Goal: Task Accomplishment & Management: Manage account settings

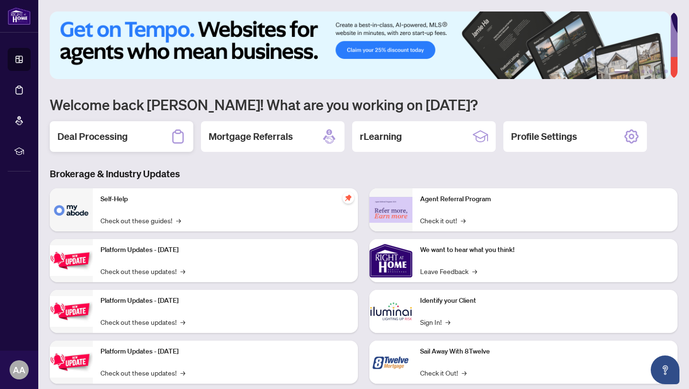
click at [138, 136] on div "Deal Processing" at bounding box center [122, 136] width 144 height 31
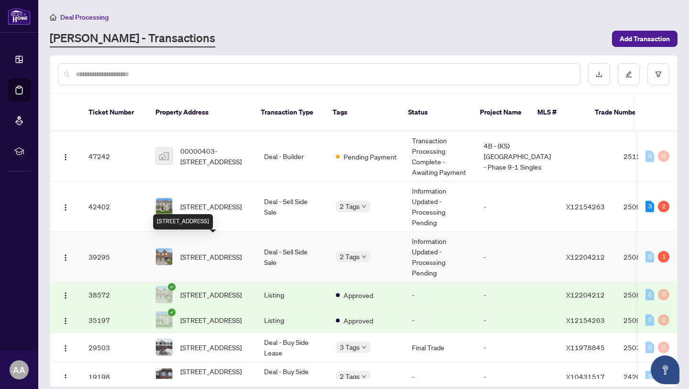
click at [197, 251] on span "538 Remnor Ave, Ottawa, Ontario K2T 0A5, Canada" at bounding box center [210, 256] width 61 height 11
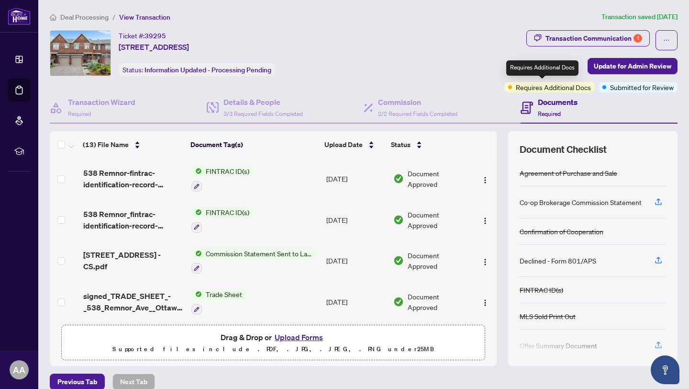
click at [549, 89] on span "Requires Additional Docs" at bounding box center [553, 87] width 75 height 11
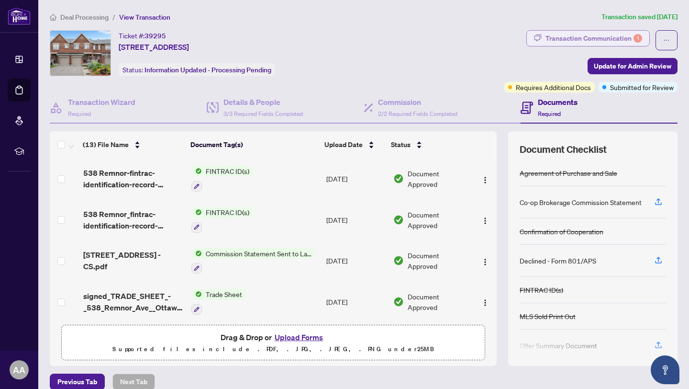
click at [591, 33] on div "Transaction Communication 1" at bounding box center [594, 38] width 97 height 15
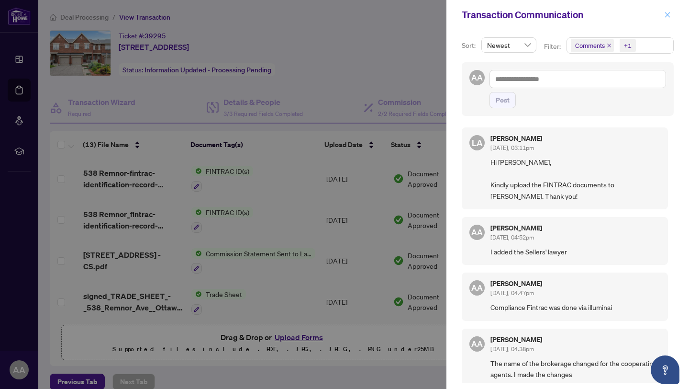
click at [667, 13] on icon "close" at bounding box center [667, 14] width 7 height 7
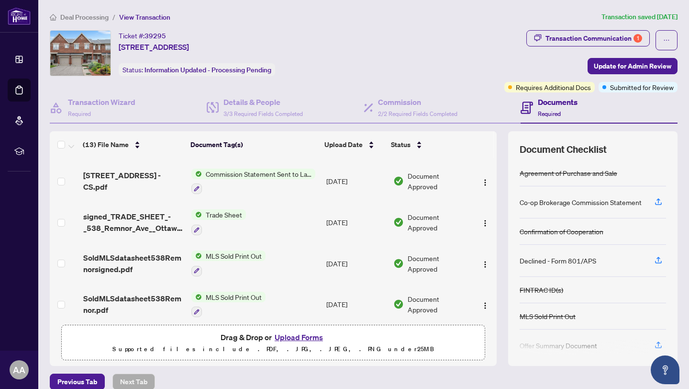
scroll to position [119, 0]
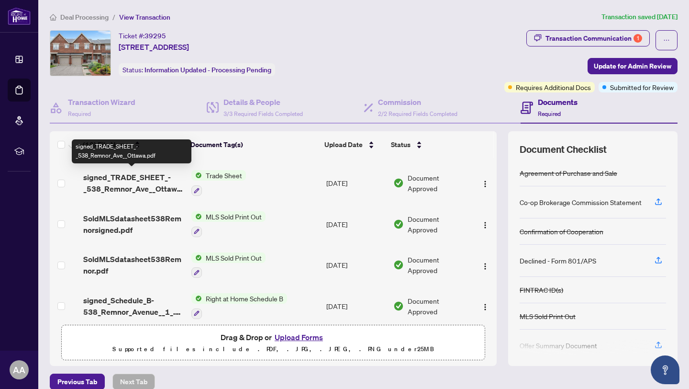
click at [135, 176] on span "signed_TRADE_SHEET_-_538_Remnor_Ave__Ottawa.pdf" at bounding box center [133, 182] width 100 height 23
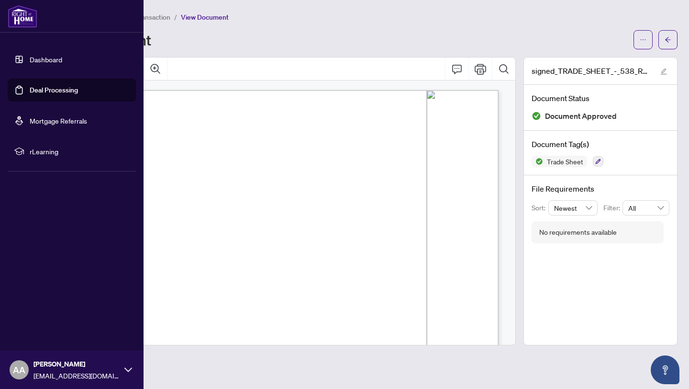
click at [52, 57] on link "Dashboard" at bounding box center [46, 59] width 33 height 9
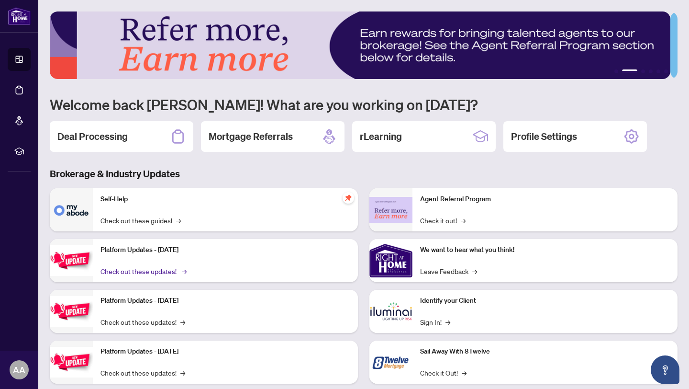
click at [153, 271] on link "Check out these updates! →" at bounding box center [142, 271] width 85 height 11
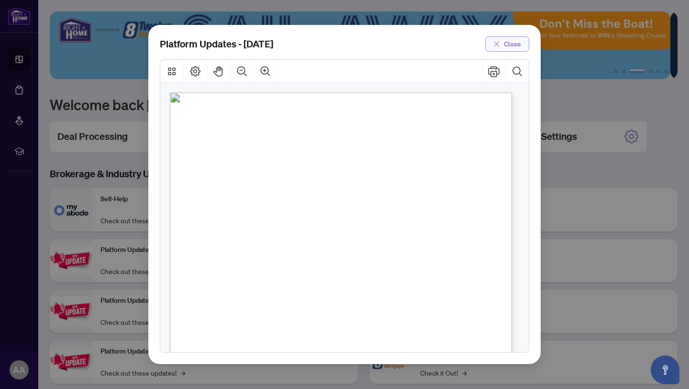
click at [514, 40] on span "Close" at bounding box center [512, 43] width 17 height 15
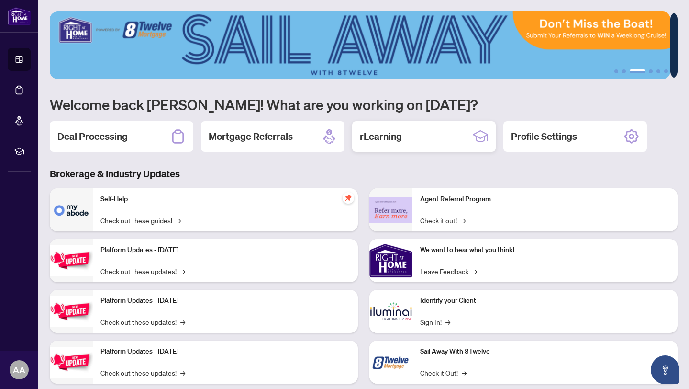
click at [419, 136] on div "rLearning" at bounding box center [424, 136] width 144 height 31
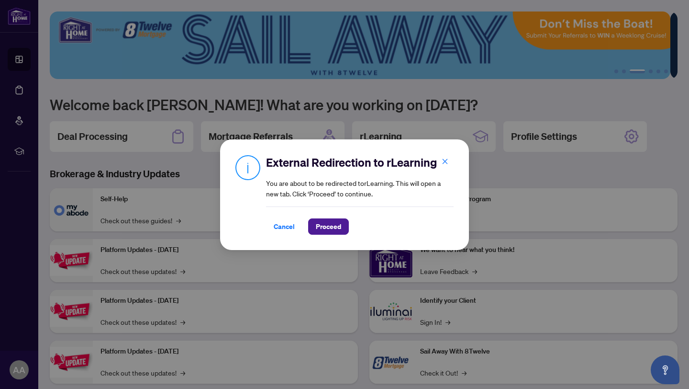
click at [534, 96] on div "External Redirection to rLearning You are about to be redirected to rLearning .…" at bounding box center [344, 194] width 689 height 389
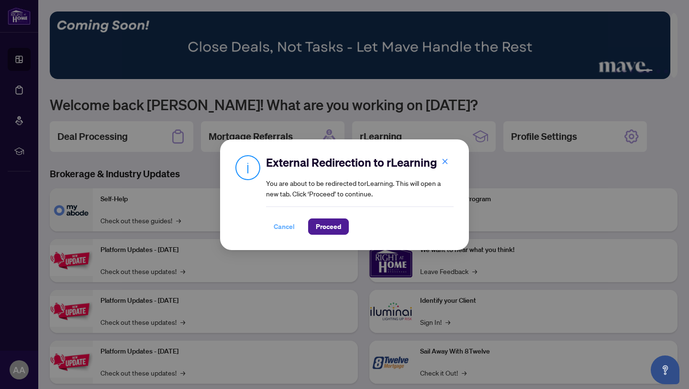
click at [291, 228] on span "Cancel" at bounding box center [284, 226] width 21 height 15
